Goal: Task Accomplishment & Management: Complete application form

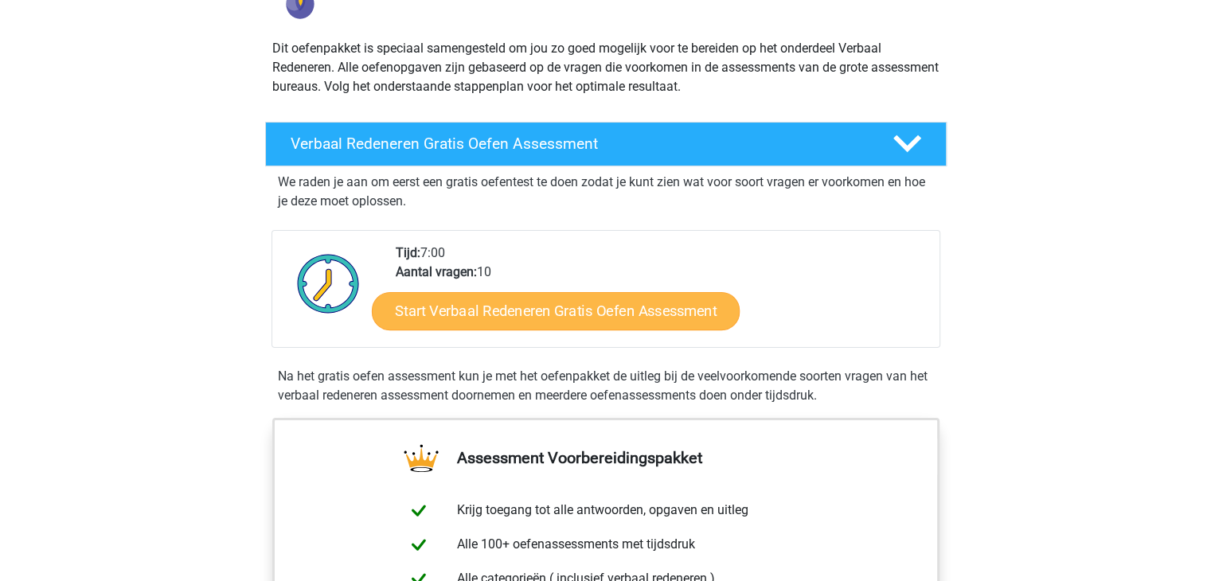
scroll to position [159, 0]
click at [592, 310] on link "Start Verbaal Redeneren Gratis Oefen Assessment" at bounding box center [556, 311] width 368 height 38
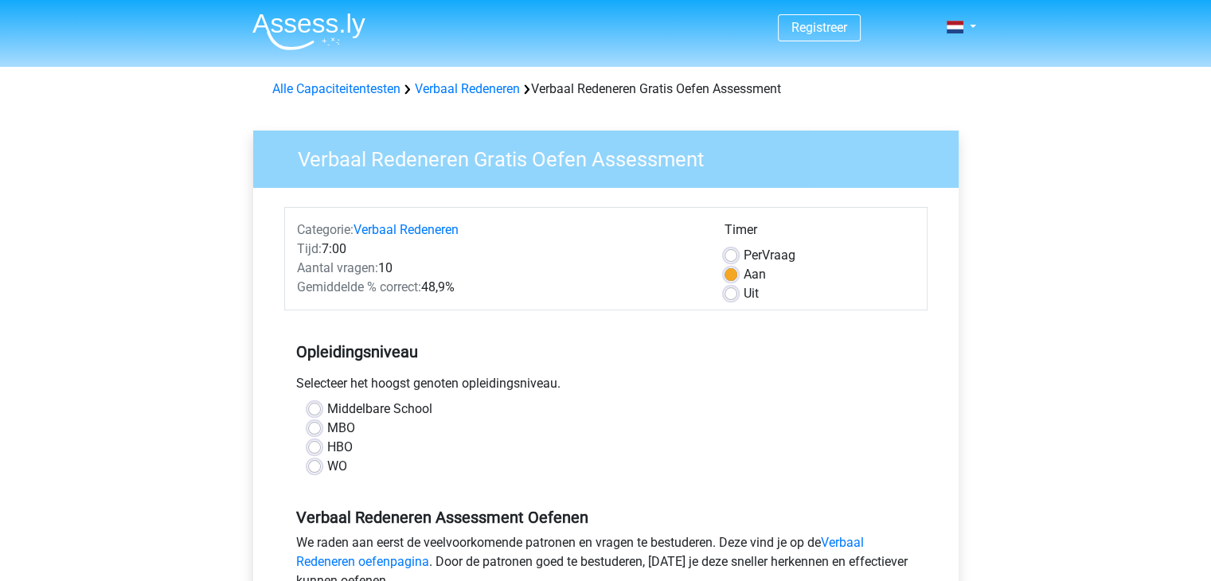
click at [327, 450] on label "HBO" at bounding box center [339, 447] width 25 height 19
click at [315, 450] on input "HBO" at bounding box center [314, 446] width 13 height 16
radio input "true"
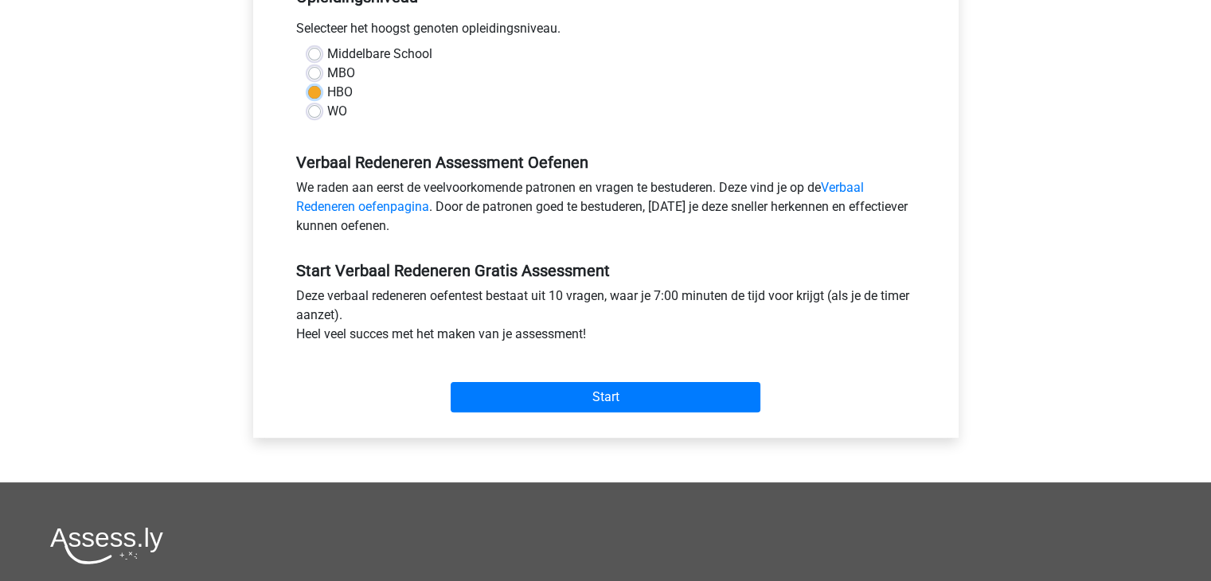
scroll to position [398, 0]
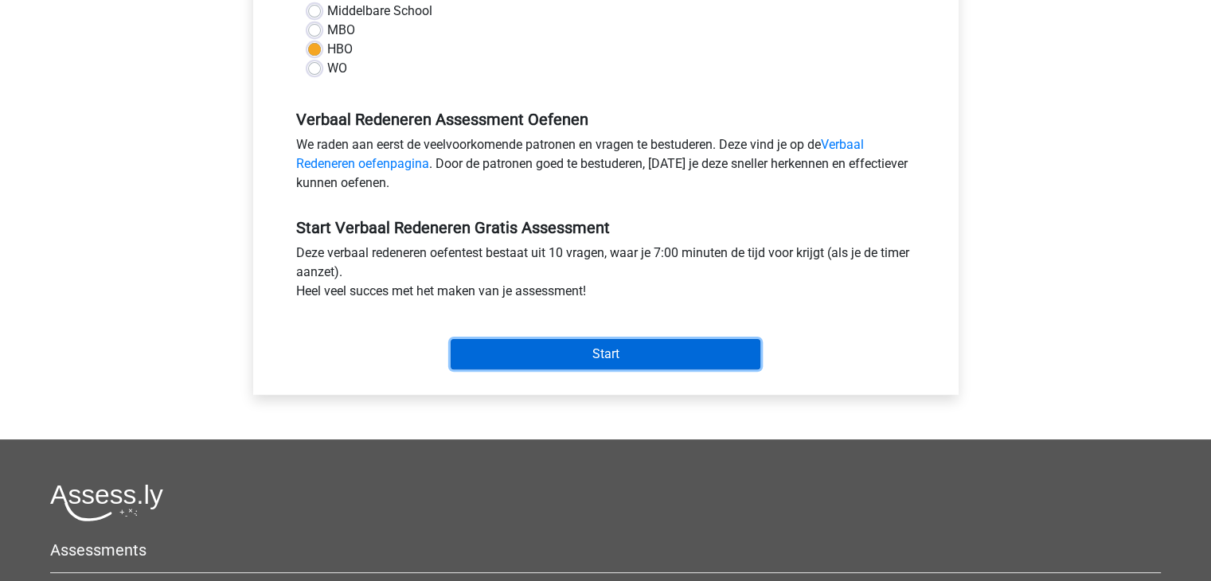
click at [604, 360] on input "Start" at bounding box center [606, 354] width 310 height 30
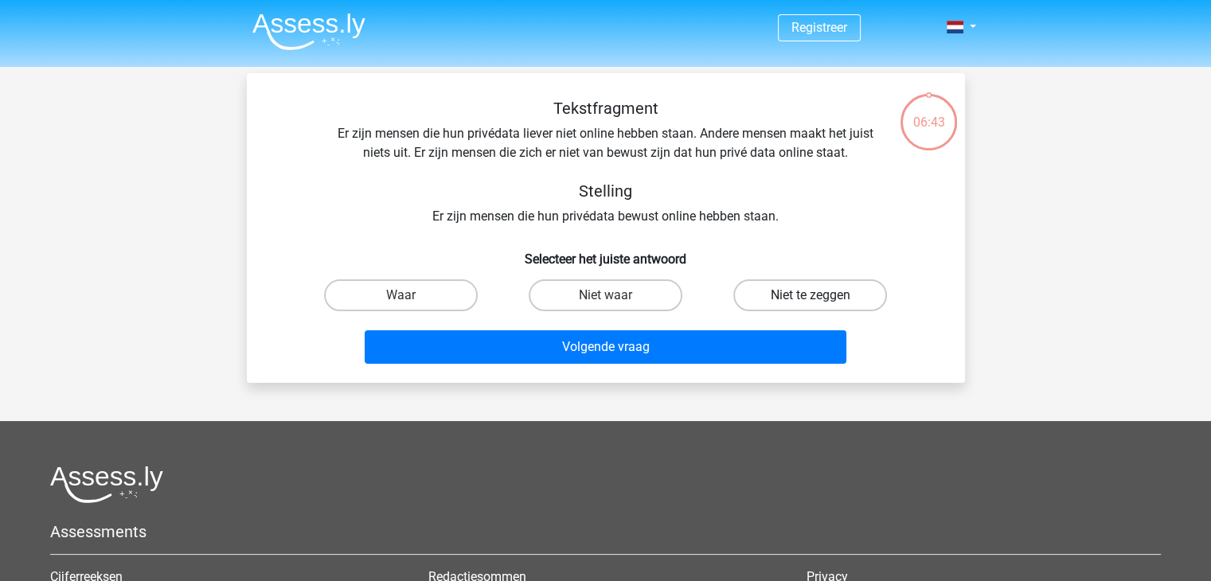
click at [805, 290] on label "Niet te zeggen" at bounding box center [810, 296] width 154 height 32
click at [811, 295] on input "Niet te zeggen" at bounding box center [816, 300] width 10 height 10
radio input "true"
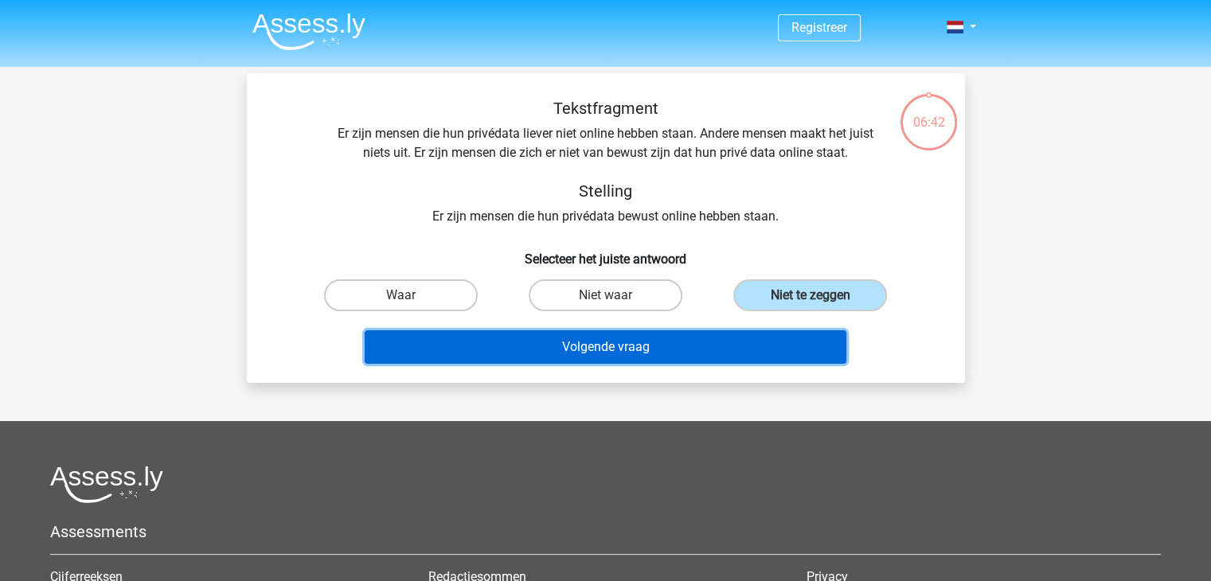
click at [640, 342] on button "Volgende vraag" at bounding box center [606, 347] width 482 height 33
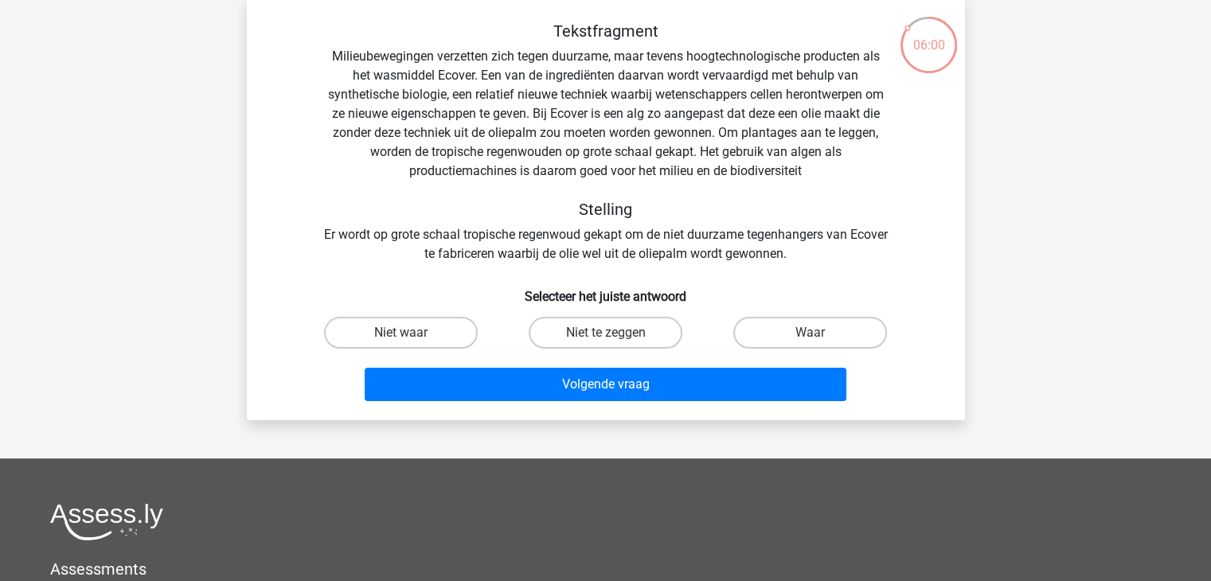
scroll to position [73, 0]
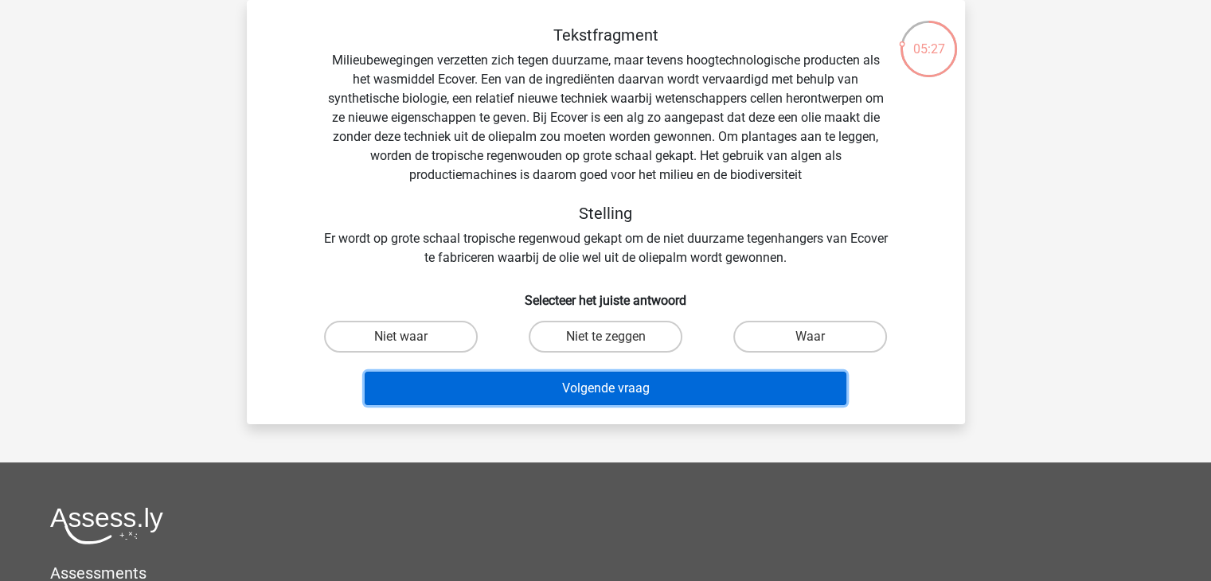
click at [598, 383] on button "Volgende vraag" at bounding box center [606, 388] width 482 height 33
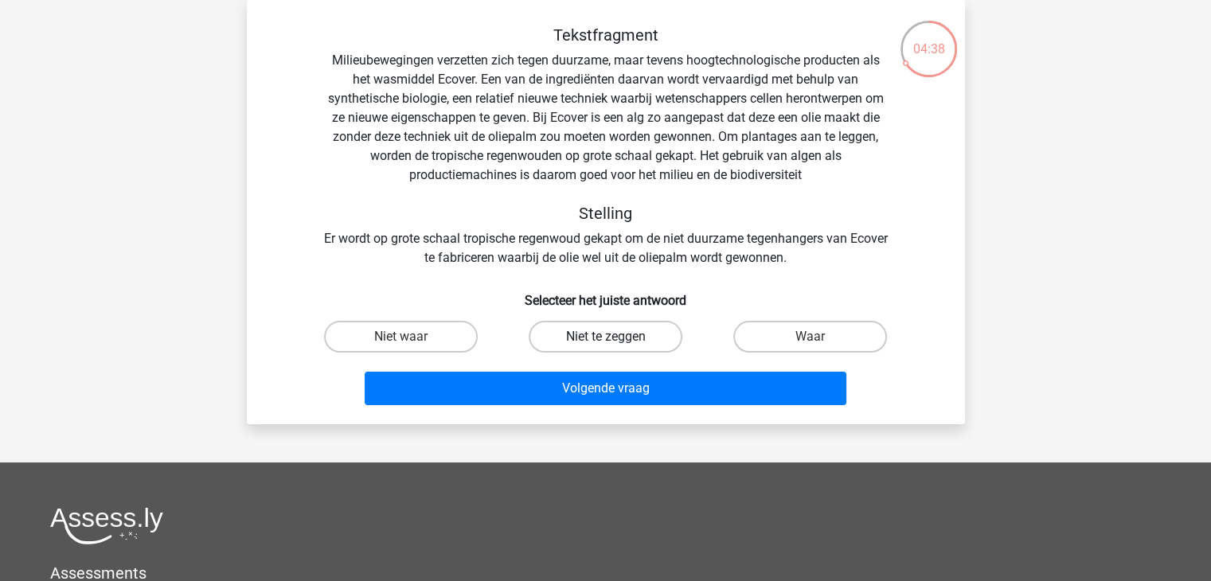
click at [619, 326] on label "Niet te zeggen" at bounding box center [606, 337] width 154 height 32
click at [616, 337] on input "Niet te zeggen" at bounding box center [610, 342] width 10 height 10
radio input "true"
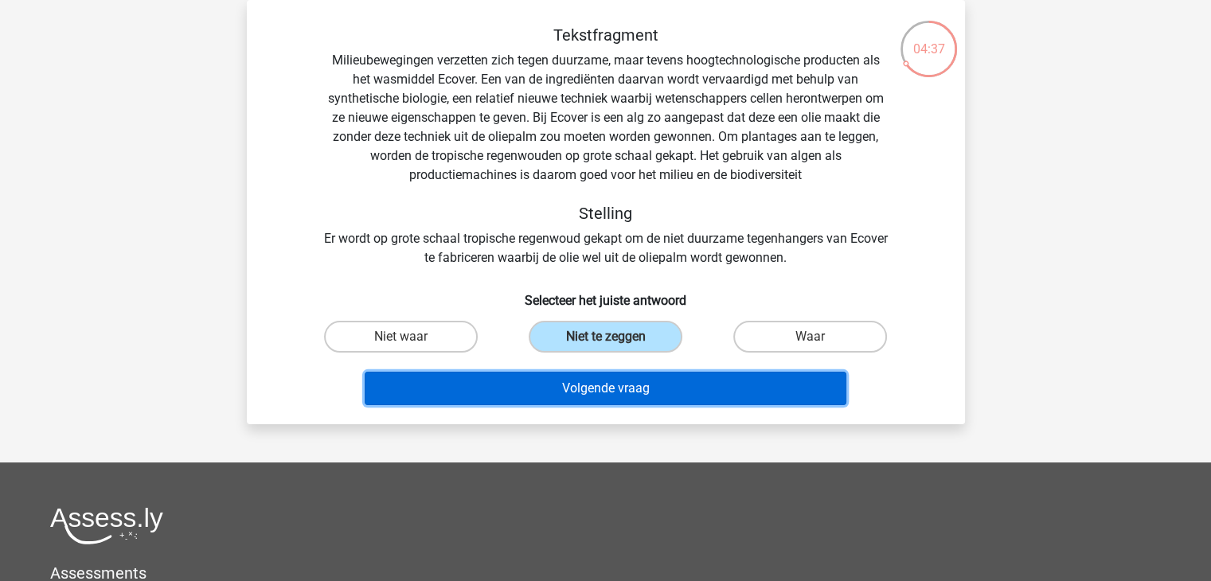
click at [662, 375] on button "Volgende vraag" at bounding box center [606, 388] width 482 height 33
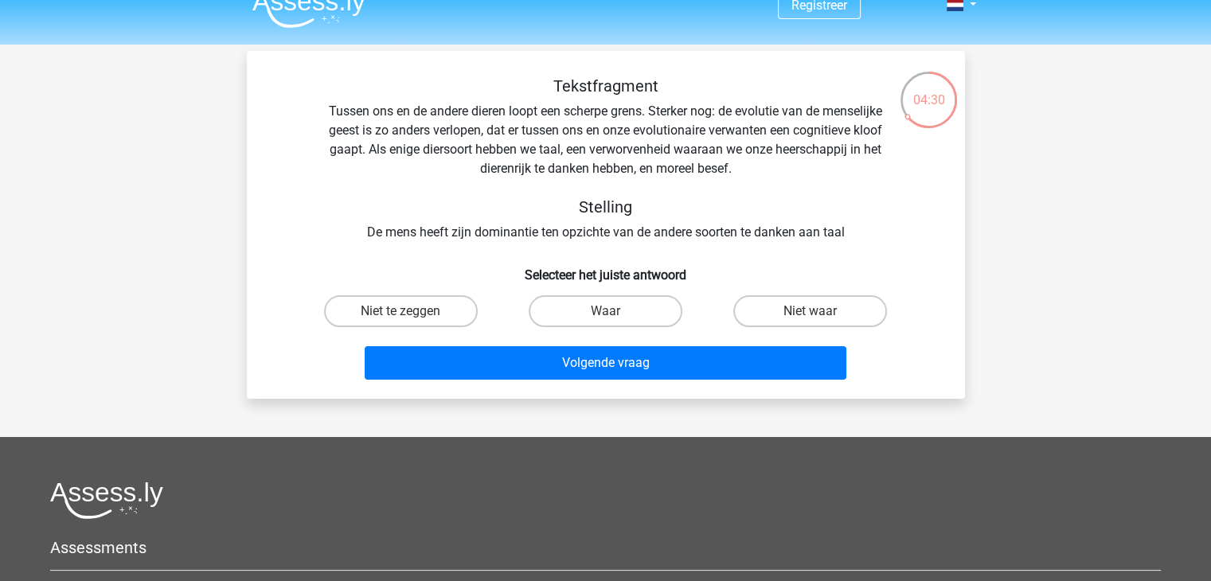
scroll to position [0, 0]
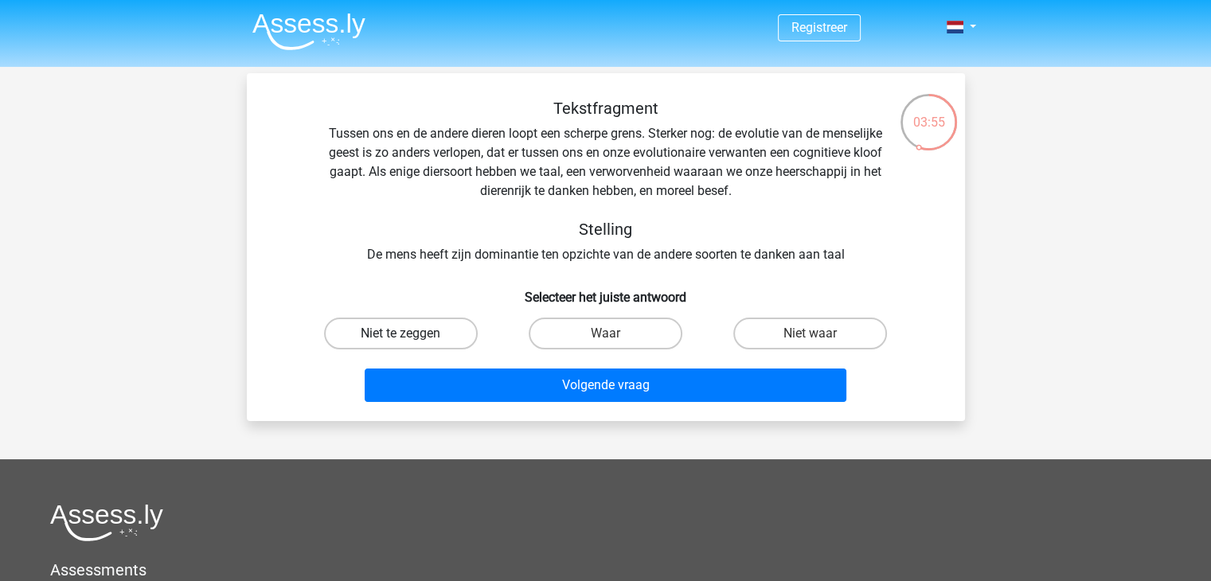
click at [444, 333] on label "Niet te zeggen" at bounding box center [401, 334] width 154 height 32
click at [411, 334] on input "Niet te zeggen" at bounding box center [406, 339] width 10 height 10
radio input "true"
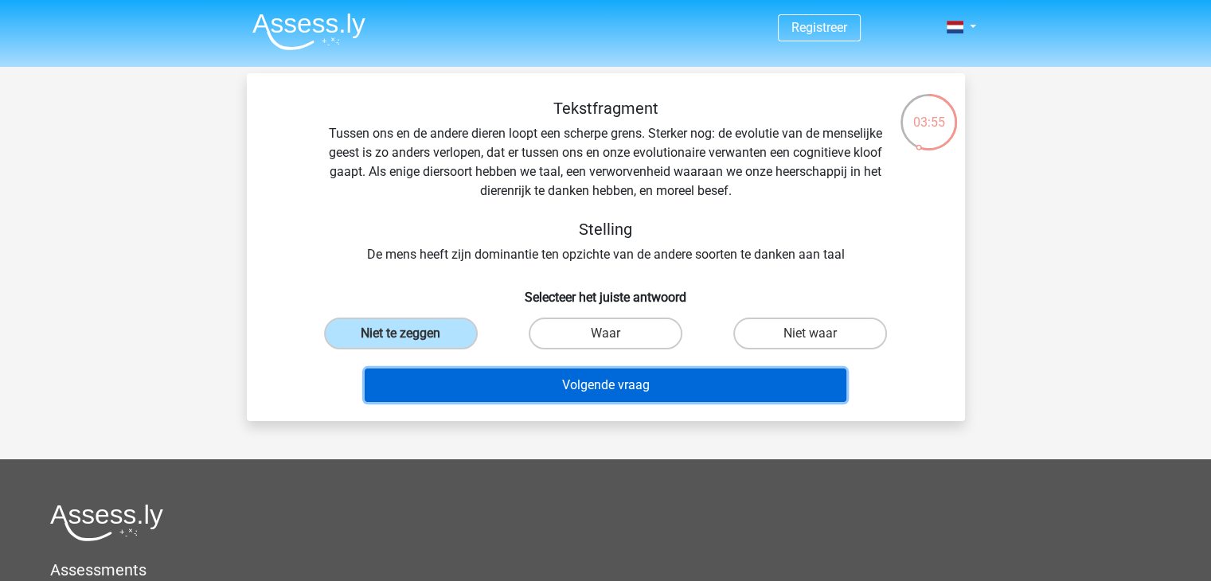
click at [600, 393] on button "Volgende vraag" at bounding box center [606, 385] width 482 height 33
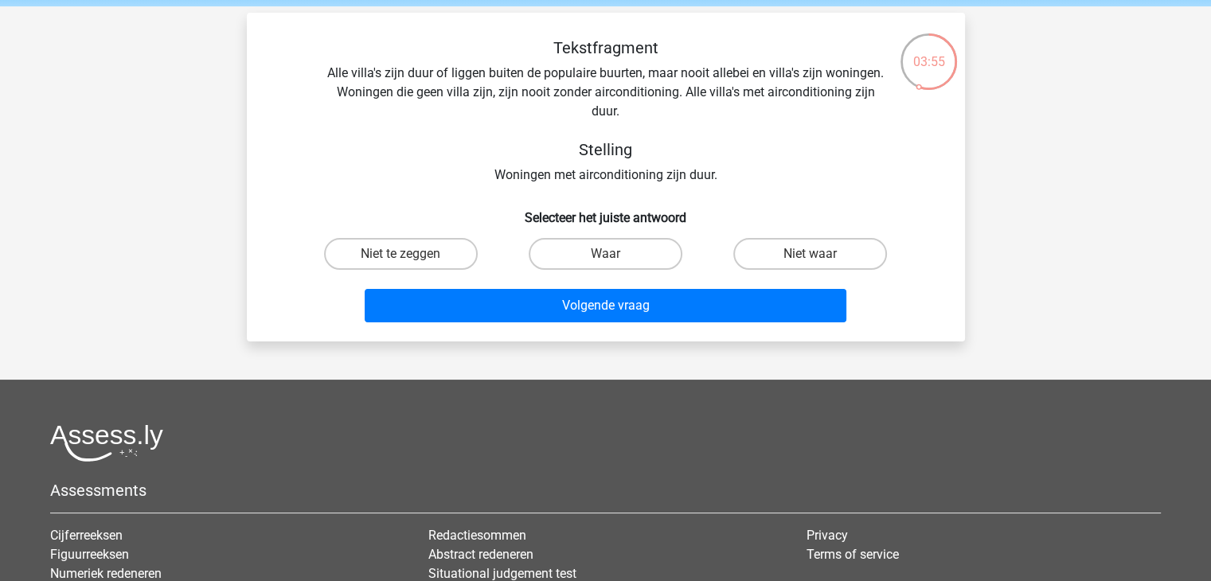
scroll to position [73, 0]
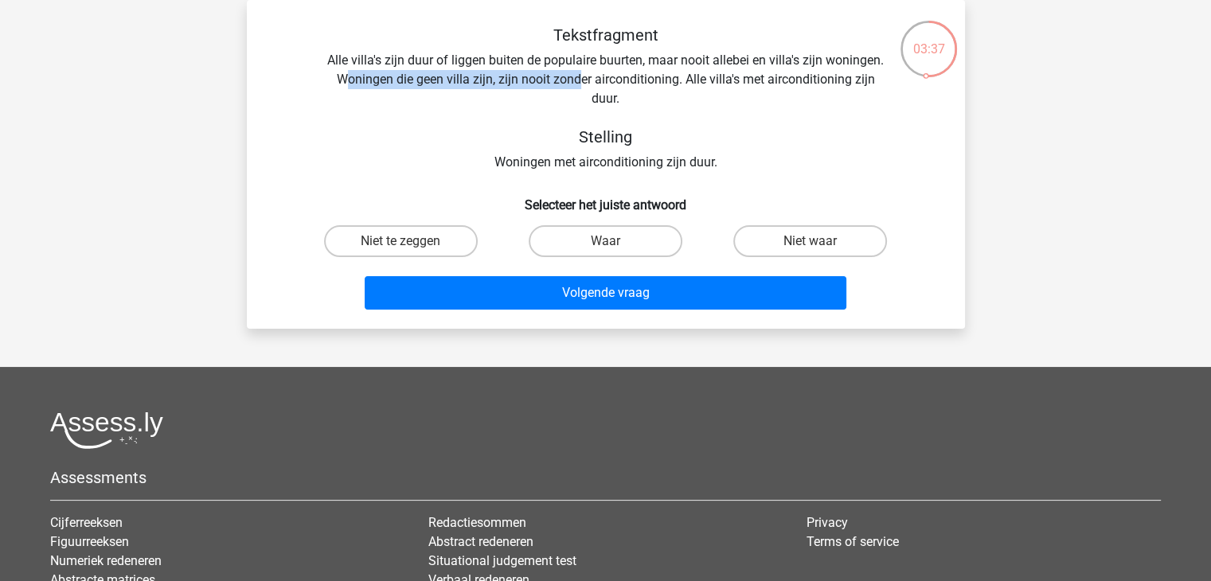
drag, startPoint x: 347, startPoint y: 84, endPoint x: 577, endPoint y: 88, distance: 229.4
click at [577, 88] on div "Tekstfragment Alle villa's zijn duur of liggen buiten de populaire buurten, maa…" at bounding box center [605, 98] width 667 height 147
click at [818, 246] on input "Niet waar" at bounding box center [816, 246] width 10 height 10
radio input "true"
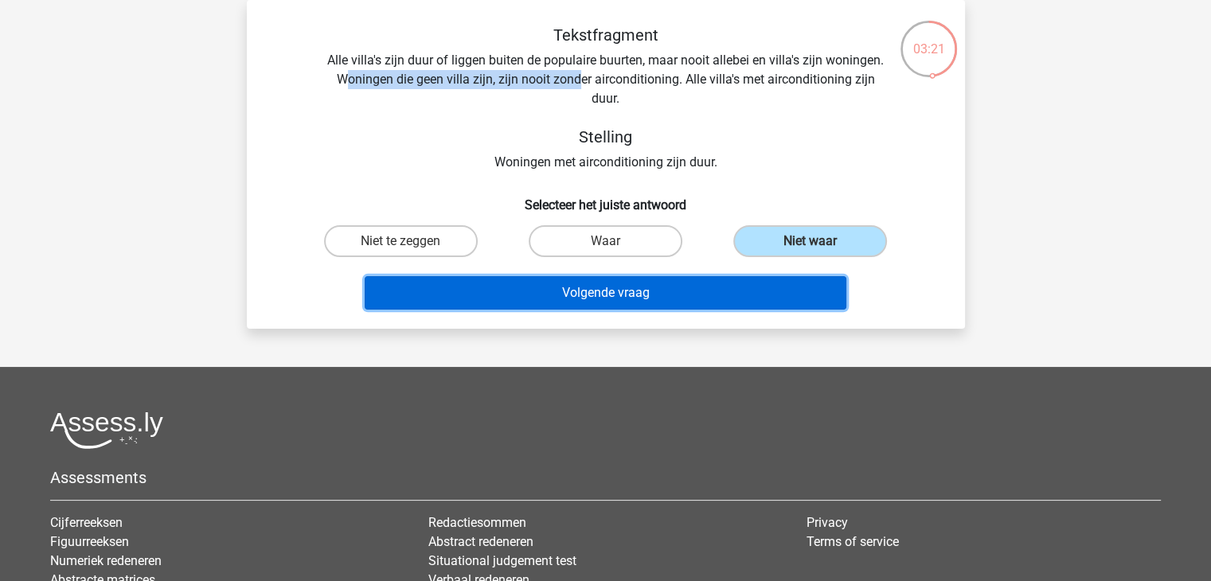
click at [680, 290] on button "Volgende vraag" at bounding box center [606, 292] width 482 height 33
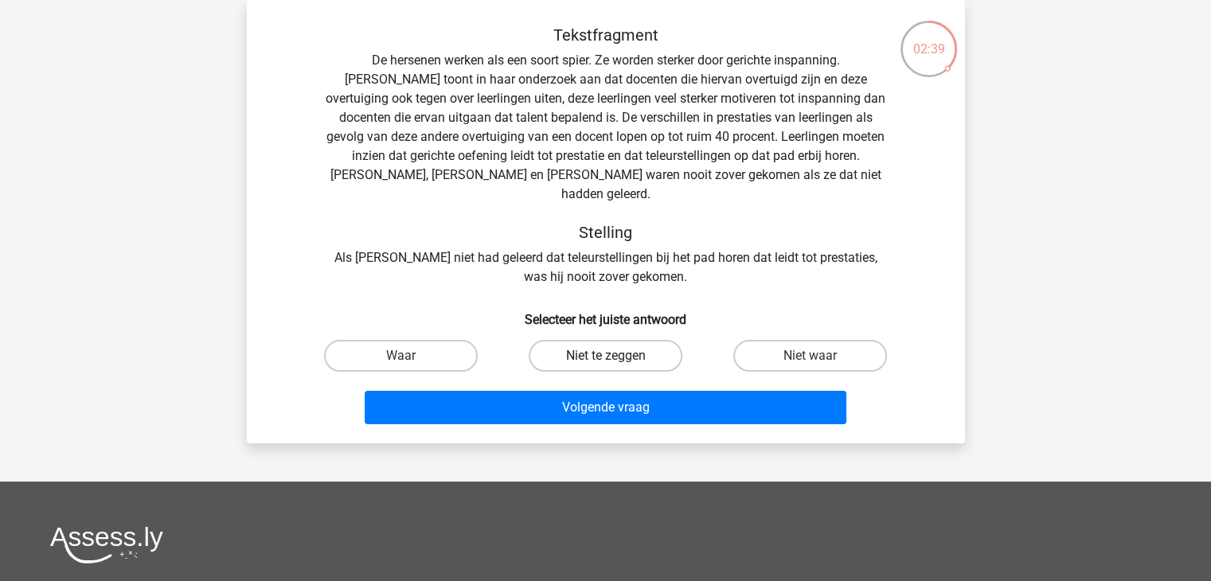
click at [656, 340] on label "Niet te zeggen" at bounding box center [606, 356] width 154 height 32
click at [616, 356] on input "Niet te zeggen" at bounding box center [610, 361] width 10 height 10
radio input "true"
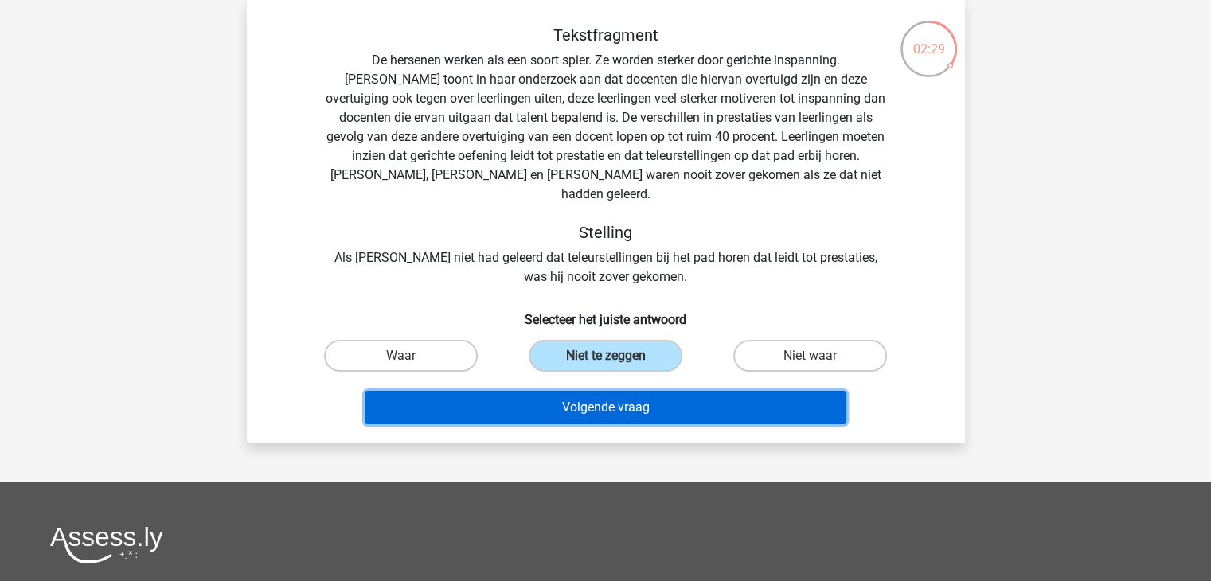
click at [679, 391] on button "Volgende vraag" at bounding box center [606, 407] width 482 height 33
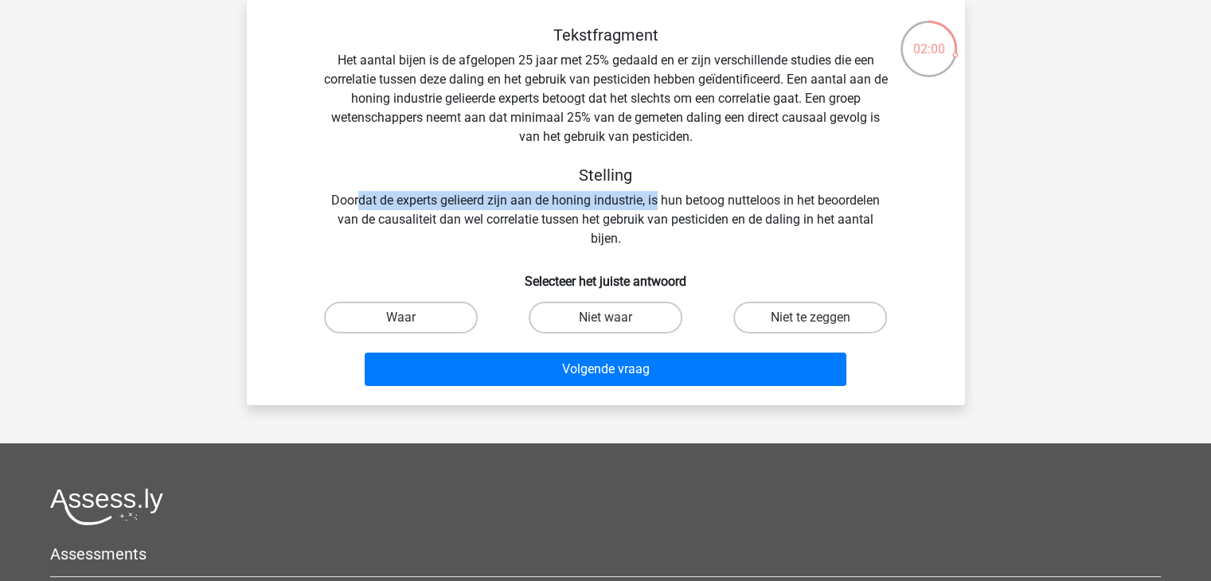
drag, startPoint x: 381, startPoint y: 205, endPoint x: 655, endPoint y: 205, distance: 274.8
click at [655, 205] on div "Tekstfragment Het aantal bijen is de afgelopen 25 jaar met 25% gedaald en er zi…" at bounding box center [605, 136] width 667 height 223
click at [616, 323] on label "Niet waar" at bounding box center [606, 318] width 154 height 32
click at [616, 323] on input "Niet waar" at bounding box center [610, 323] width 10 height 10
radio input "true"
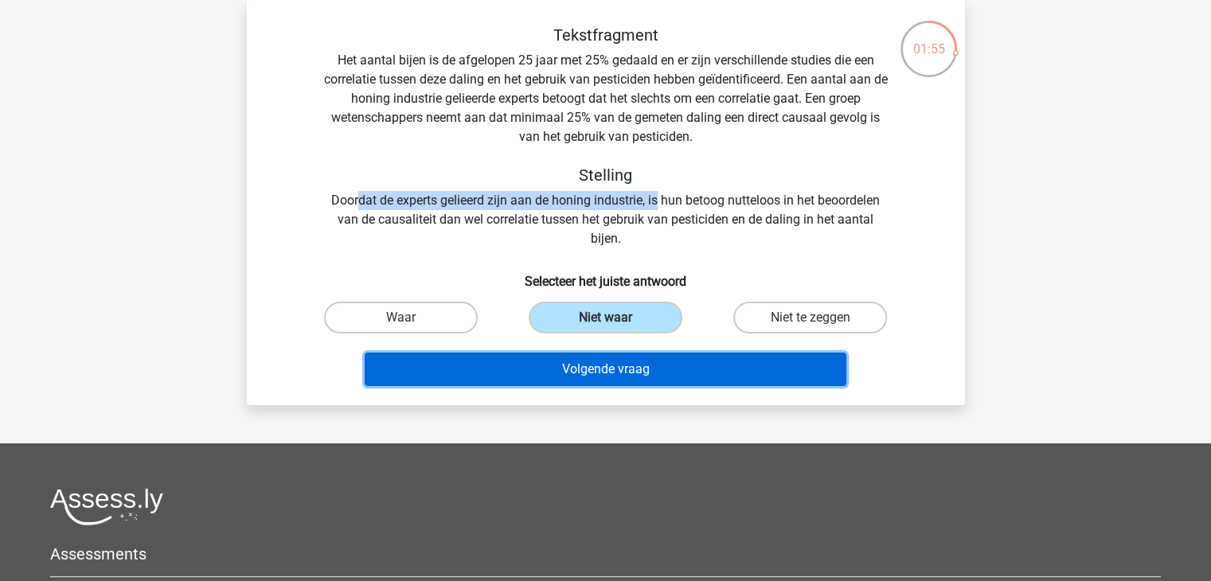
click at [655, 377] on button "Volgende vraag" at bounding box center [606, 369] width 482 height 33
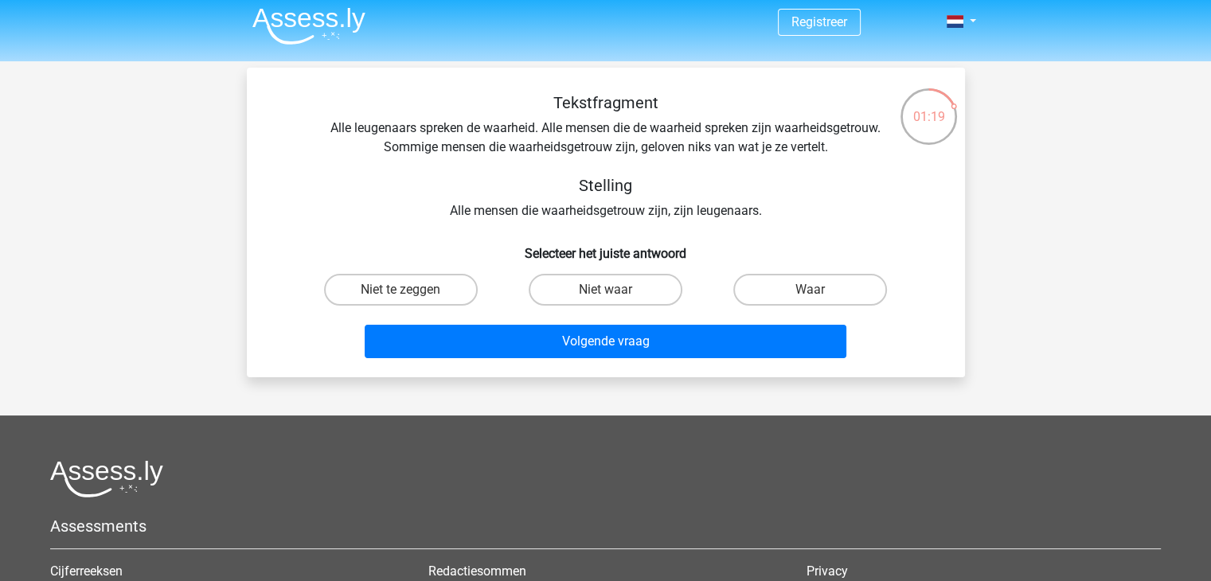
scroll to position [0, 0]
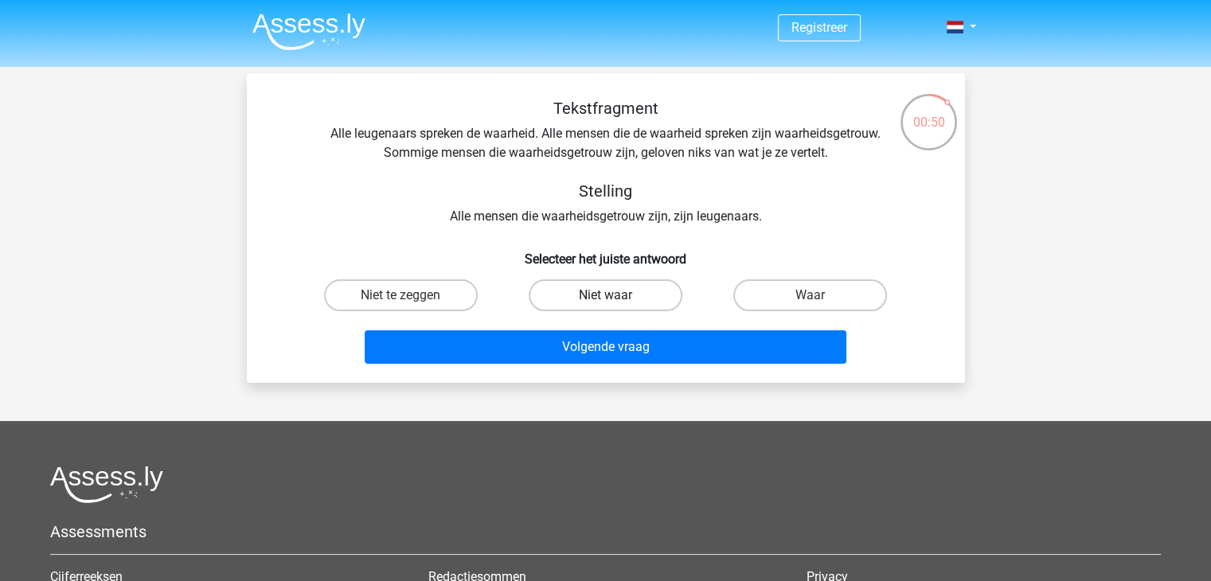
click at [604, 287] on label "Niet waar" at bounding box center [606, 296] width 154 height 32
click at [605, 295] on input "Niet waar" at bounding box center [610, 300] width 10 height 10
radio input "true"
click at [428, 298] on label "Niet te zeggen" at bounding box center [401, 296] width 154 height 32
click at [411, 298] on input "Niet te zeggen" at bounding box center [406, 300] width 10 height 10
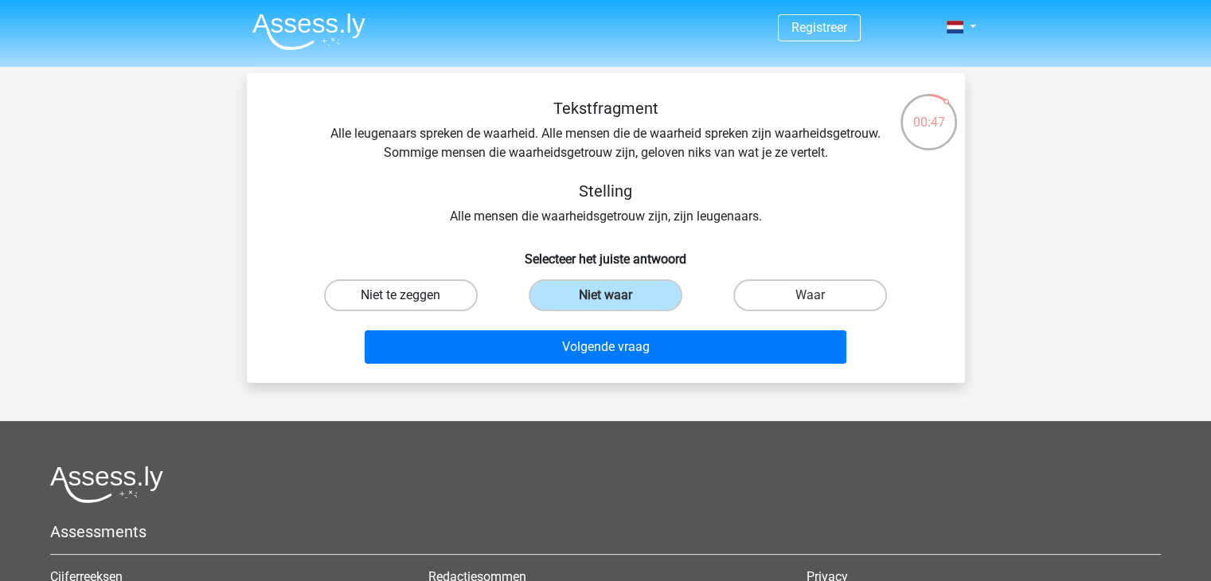
radio input "true"
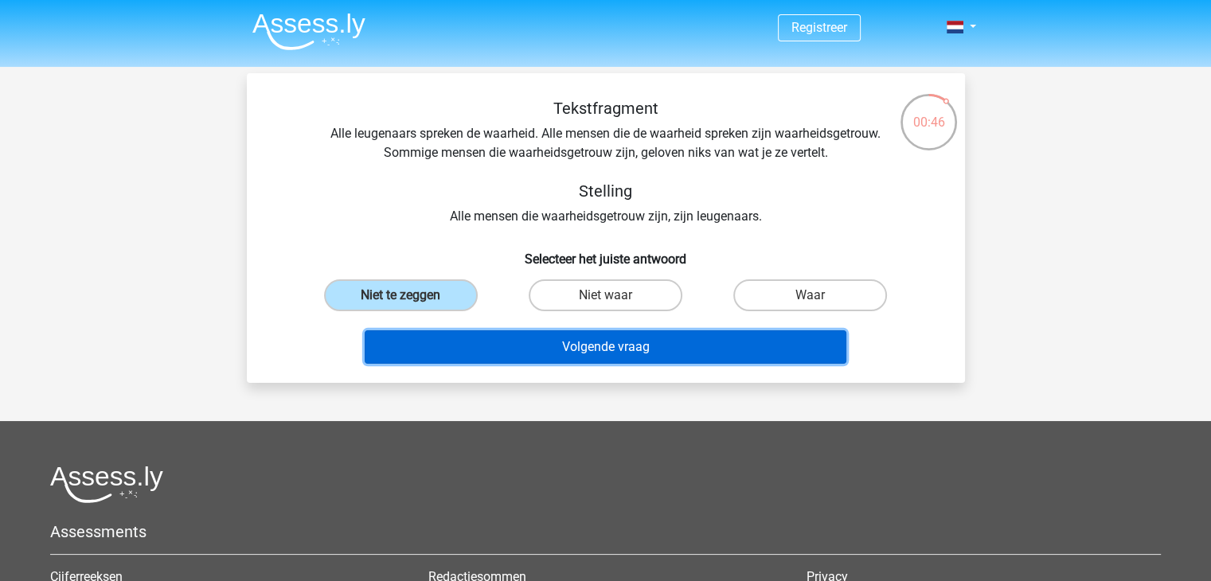
click at [589, 350] on button "Volgende vraag" at bounding box center [606, 347] width 482 height 33
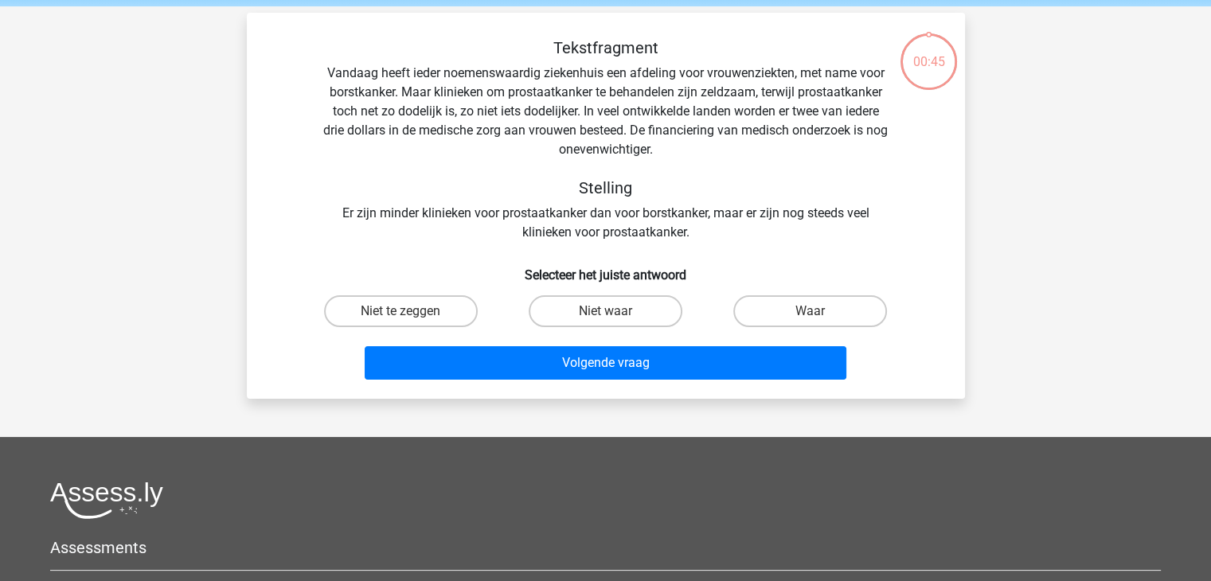
scroll to position [73, 0]
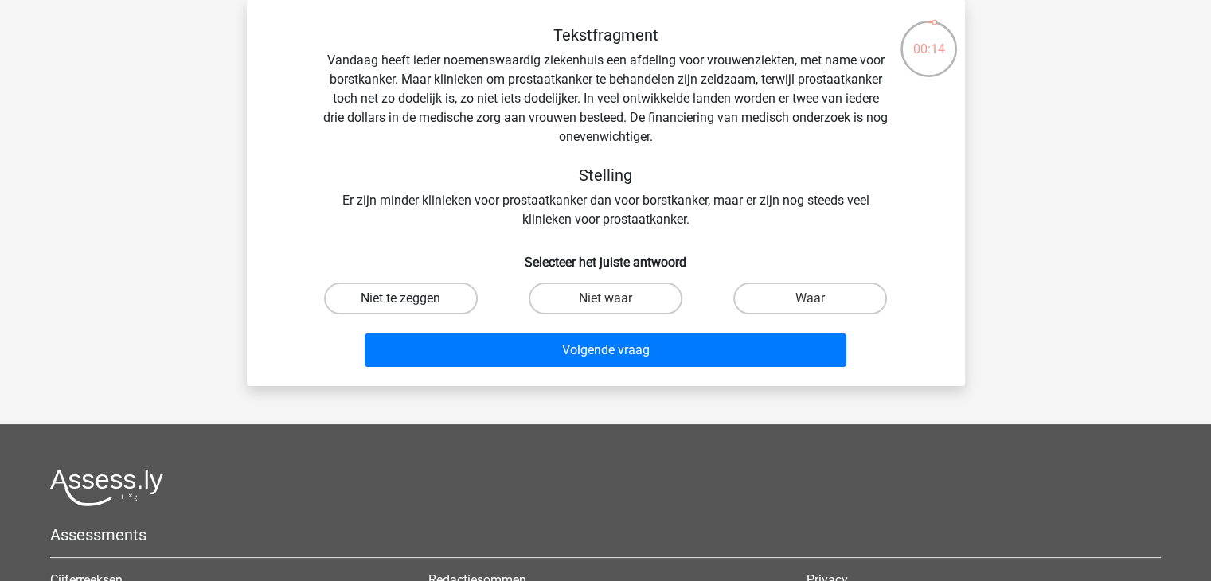
click at [444, 297] on label "Niet te zeggen" at bounding box center [401, 299] width 154 height 32
click at [411, 299] on input "Niet te zeggen" at bounding box center [406, 304] width 10 height 10
radio input "true"
click at [632, 297] on label "Niet waar" at bounding box center [606, 299] width 154 height 32
click at [616, 299] on input "Niet waar" at bounding box center [610, 304] width 10 height 10
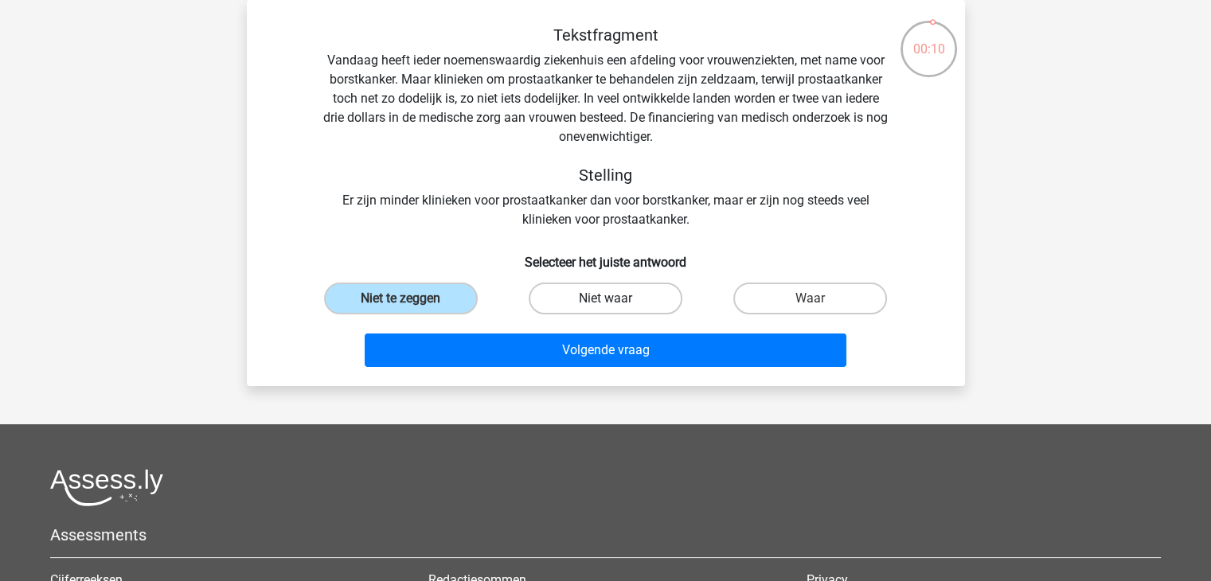
radio input "true"
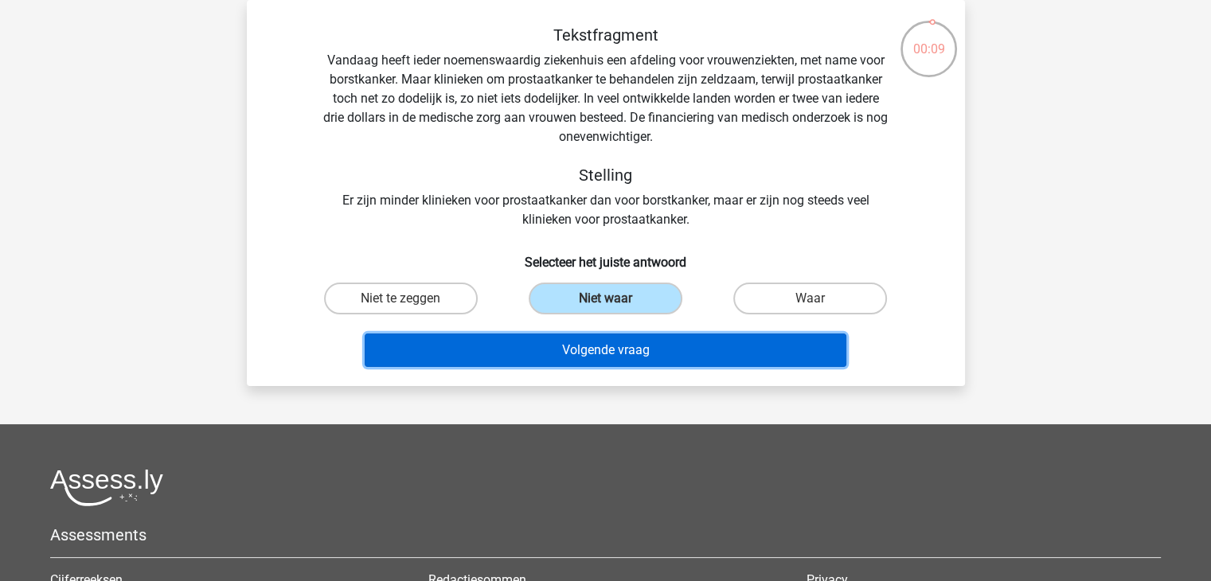
click at [643, 350] on button "Volgende vraag" at bounding box center [606, 350] width 482 height 33
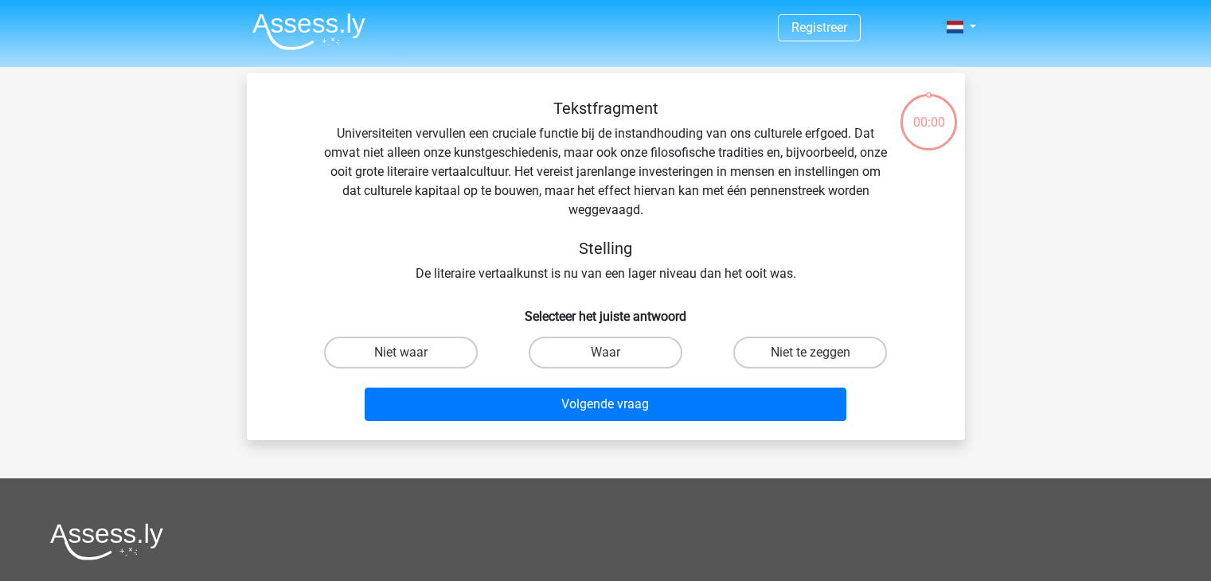
scroll to position [73, 0]
